Goal: Check status

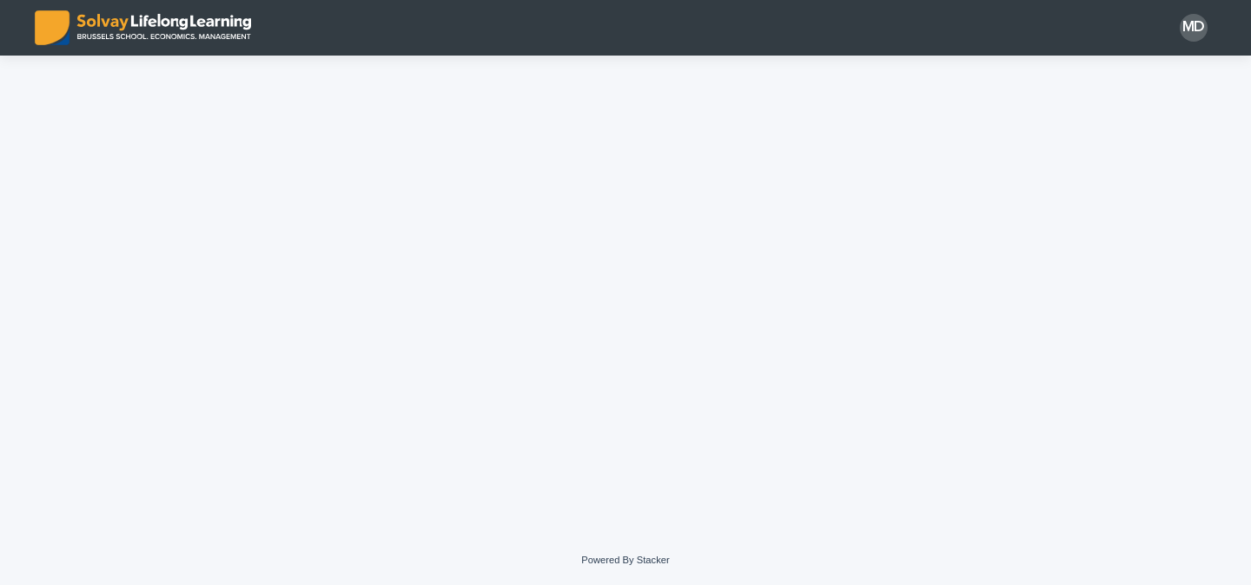
click at [633, 280] on div at bounding box center [625, 274] width 869 height 437
click at [1203, 24] on div "MD" at bounding box center [1193, 28] width 28 height 28
click at [1203, 24] on div at bounding box center [625, 28] width 1251 height 56
click at [715, 360] on div at bounding box center [625, 274] width 869 height 437
click at [314, 347] on div at bounding box center [625, 274] width 869 height 437
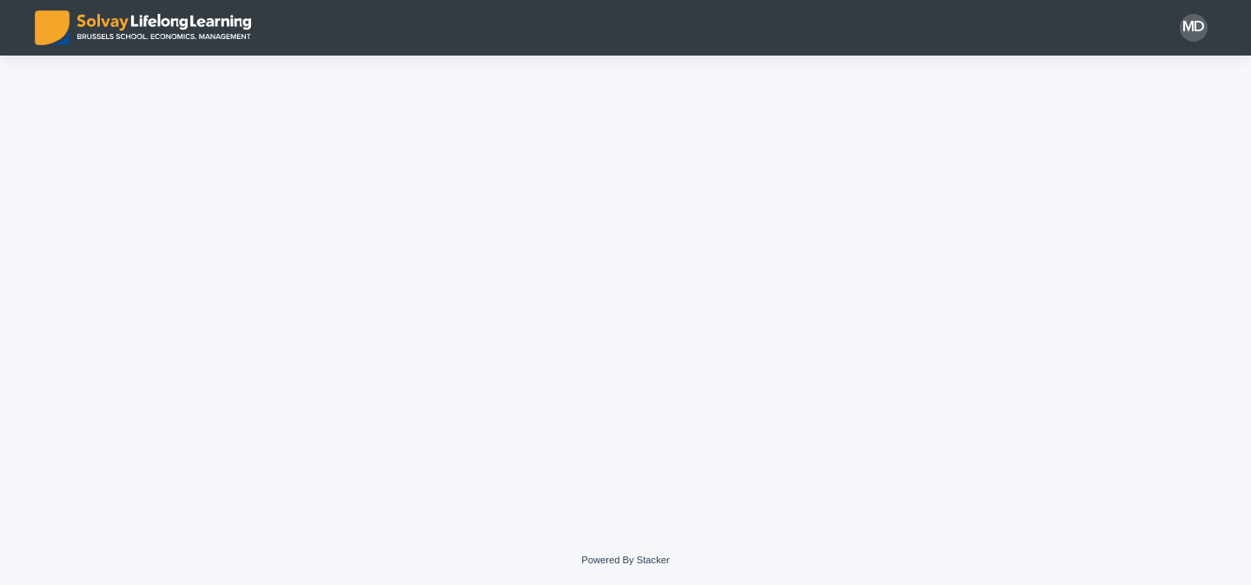
click at [314, 347] on div at bounding box center [625, 274] width 869 height 437
